Goal: Complete application form: Complete application form

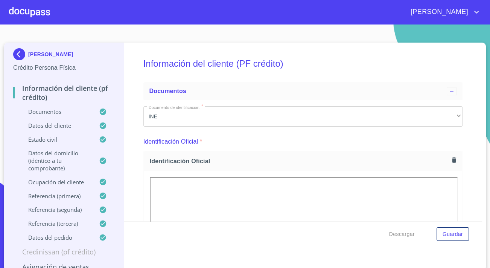
click at [15, 50] on img at bounding box center [20, 54] width 15 height 12
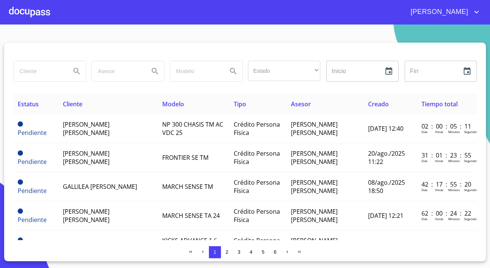
click at [30, 67] on input "search" at bounding box center [39, 71] width 51 height 20
type input "[PERSON_NAME]"
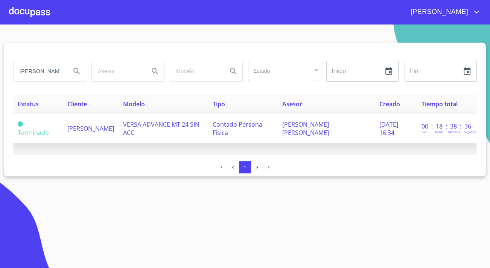
click at [82, 131] on span "[PERSON_NAME]" at bounding box center [90, 128] width 47 height 8
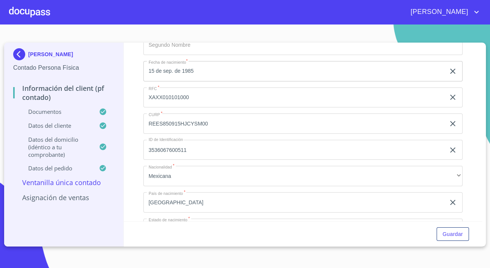
scroll to position [1300, 0]
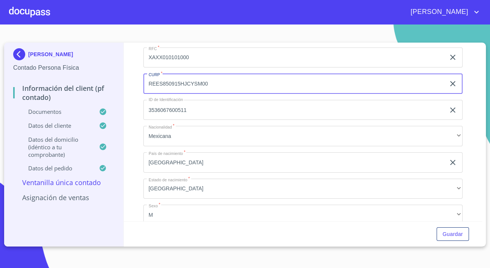
drag, startPoint x: 220, startPoint y: 90, endPoint x: 139, endPoint y: 89, distance: 80.9
click at [139, 89] on div "Información del Client (PF contado) Documentos Documento de identificación.   *…" at bounding box center [303, 132] width 359 height 178
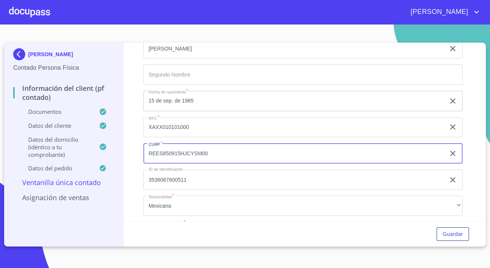
scroll to position [1227, 0]
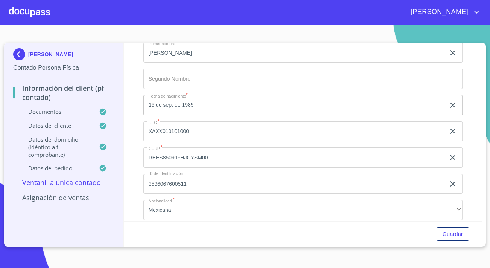
click at [64, 123] on p "Datos del cliente" at bounding box center [56, 126] width 86 height 8
click at [79, 122] on p "Datos del cliente" at bounding box center [56, 126] width 86 height 8
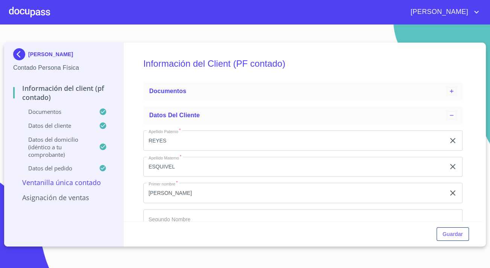
scroll to position [0, 0]
click at [155, 91] on span "Documentos" at bounding box center [167, 91] width 37 height 6
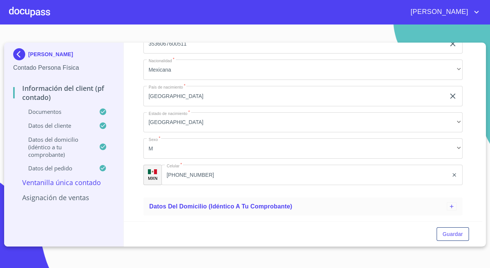
scroll to position [1335, 0]
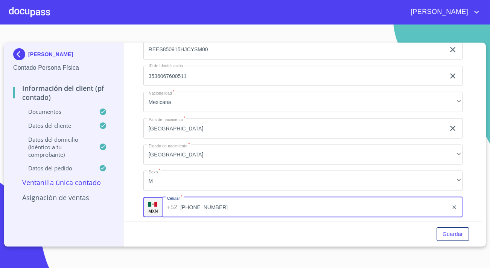
drag, startPoint x: 218, startPoint y: 213, endPoint x: 168, endPoint y: 212, distance: 50.5
click at [168, 212] on div "[PHONE_NUMBER] ​" at bounding box center [312, 207] width 301 height 20
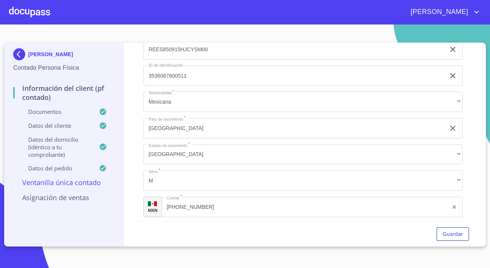
click at [15, 14] on div at bounding box center [29, 12] width 41 height 24
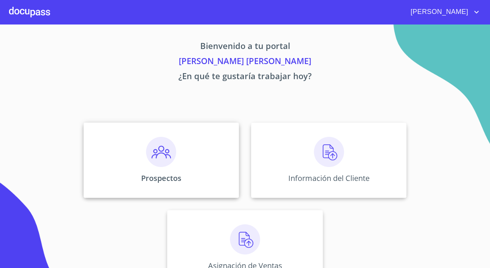
click at [176, 145] on div "Prospectos" at bounding box center [161, 159] width 155 height 75
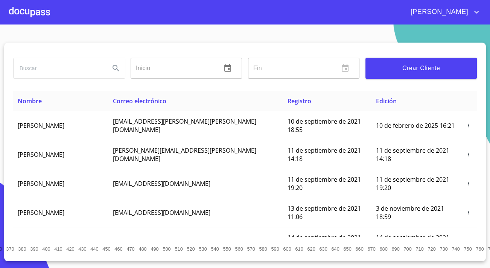
click at [79, 71] on input "search" at bounding box center [59, 68] width 90 height 20
type input "[PERSON_NAME]"
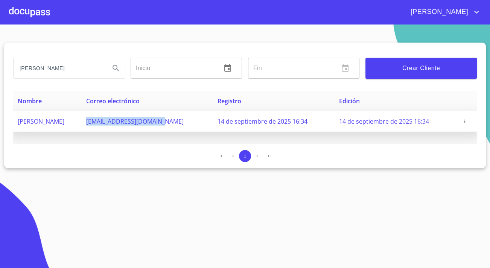
drag, startPoint x: 199, startPoint y: 122, endPoint x: 113, endPoint y: 129, distance: 86.1
click at [113, 129] on td "[EMAIL_ADDRESS][DOMAIN_NAME]" at bounding box center [147, 121] width 131 height 21
copy span "[EMAIL_ADDRESS][DOMAIN_NAME]"
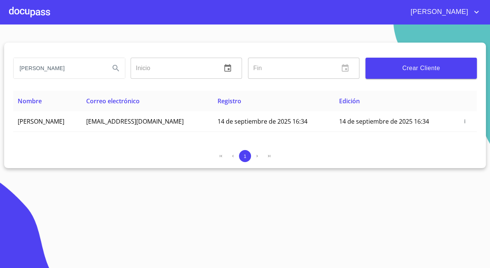
click at [18, 13] on div at bounding box center [29, 12] width 41 height 24
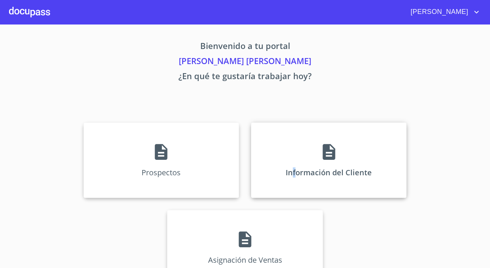
click at [293, 186] on div "Información del Cliente" at bounding box center [328, 159] width 155 height 75
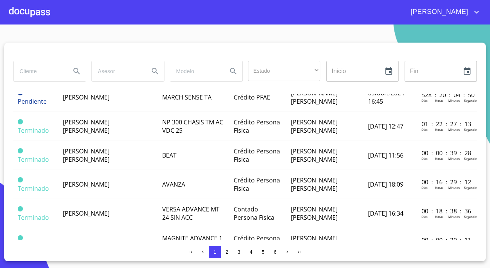
scroll to position [582, 0]
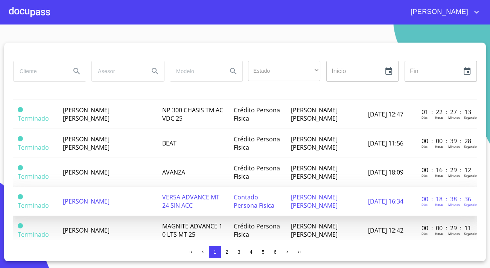
click at [80, 197] on span "[PERSON_NAME]" at bounding box center [86, 201] width 47 height 8
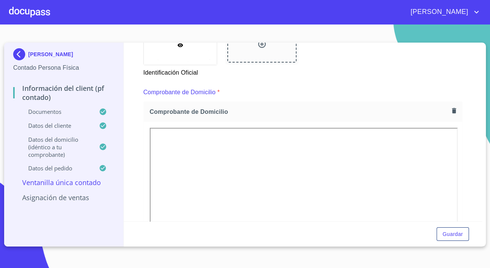
scroll to position [376, 0]
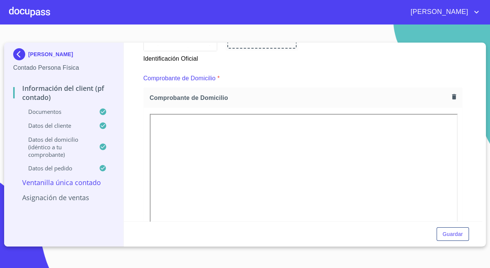
click at [28, 57] on p "[PERSON_NAME]" at bounding box center [50, 54] width 45 height 6
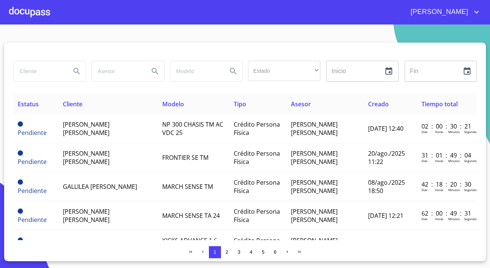
click at [51, 67] on input "search" at bounding box center [39, 71] width 51 height 20
type input "[PERSON_NAME]"
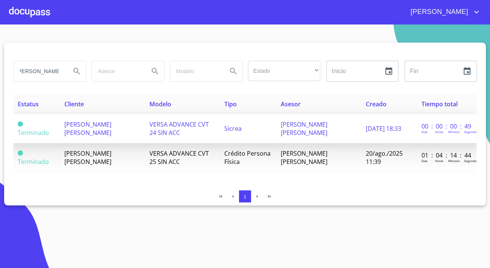
scroll to position [0, 0]
click at [75, 132] on span "[PERSON_NAME] [PERSON_NAME]" at bounding box center [87, 128] width 47 height 17
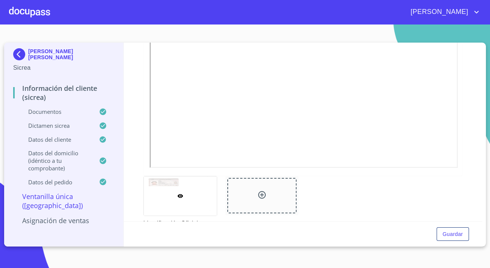
scroll to position [143, 0]
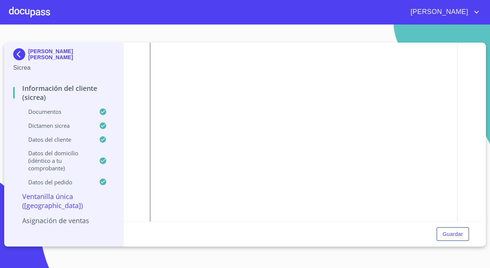
click at [24, 55] on img at bounding box center [20, 54] width 15 height 12
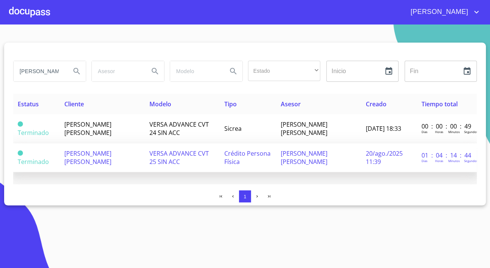
click at [93, 155] on span "[PERSON_NAME] [PERSON_NAME]" at bounding box center [87, 157] width 47 height 17
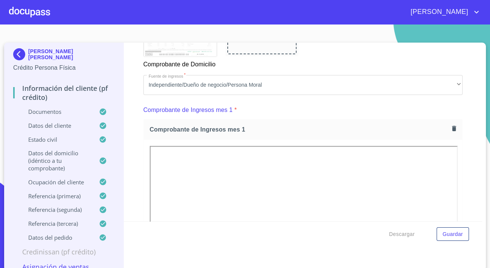
scroll to position [719, 0]
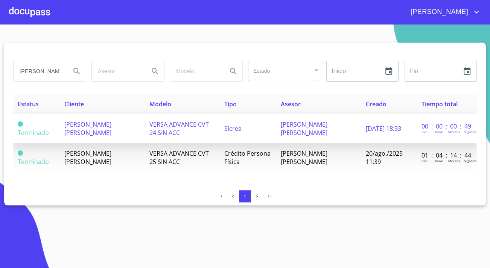
click at [85, 125] on span "[PERSON_NAME] [PERSON_NAME]" at bounding box center [87, 128] width 47 height 17
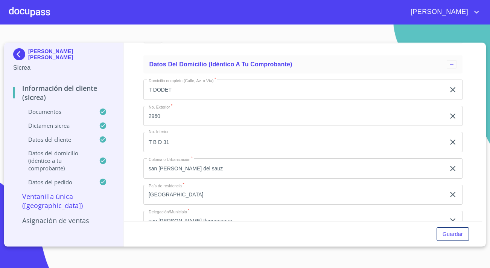
scroll to position [2190, 0]
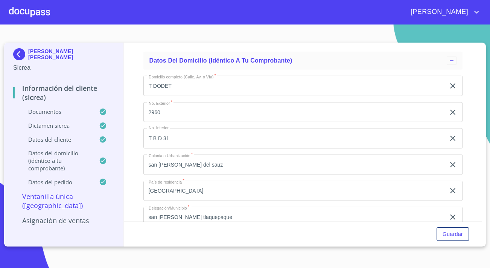
drag, startPoint x: 206, startPoint y: 157, endPoint x: 169, endPoint y: 155, distance: 36.9
click at [169, 40] on div "[PHONE_NUMBER] ​" at bounding box center [312, 29] width 301 height 20
drag, startPoint x: 180, startPoint y: 155, endPoint x: 211, endPoint y: 155, distance: 31.3
click at [208, 40] on div "[PHONE_NUMBER] ​" at bounding box center [312, 29] width 301 height 20
click at [221, 40] on input "[PHONE_NUMBER]" at bounding box center [314, 29] width 268 height 20
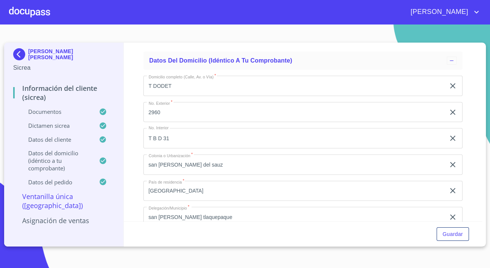
drag, startPoint x: 218, startPoint y: 158, endPoint x: 175, endPoint y: 157, distance: 42.9
click at [175, 40] on div "[PHONE_NUMBER] ​" at bounding box center [312, 29] width 301 height 20
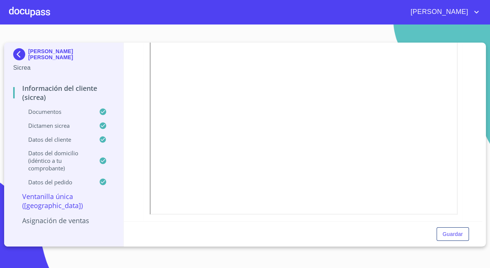
scroll to position [445, 0]
